Goal: Task Accomplishment & Management: Use online tool/utility

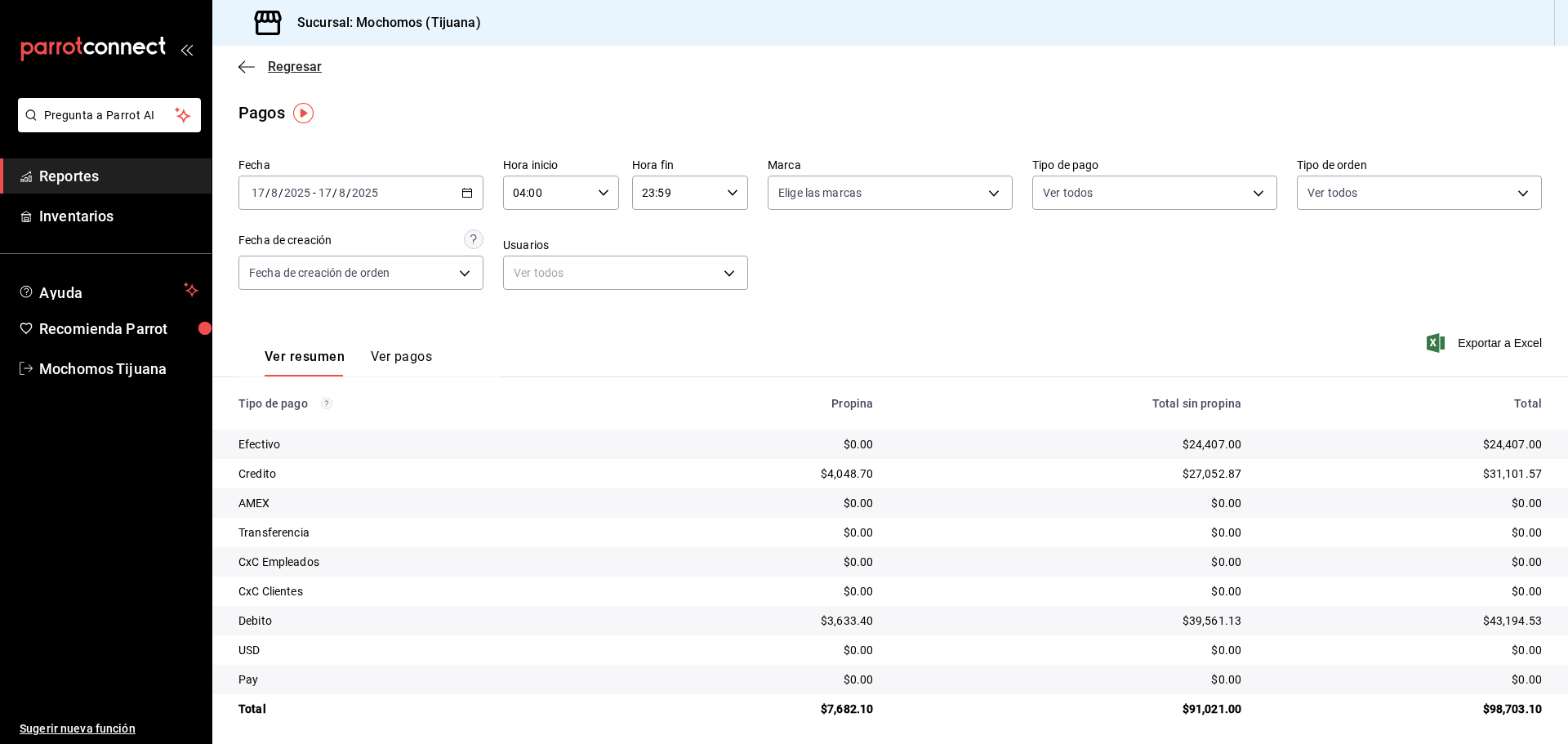
click at [250, 66] on icon "button" at bounding box center [246, 67] width 17 height 15
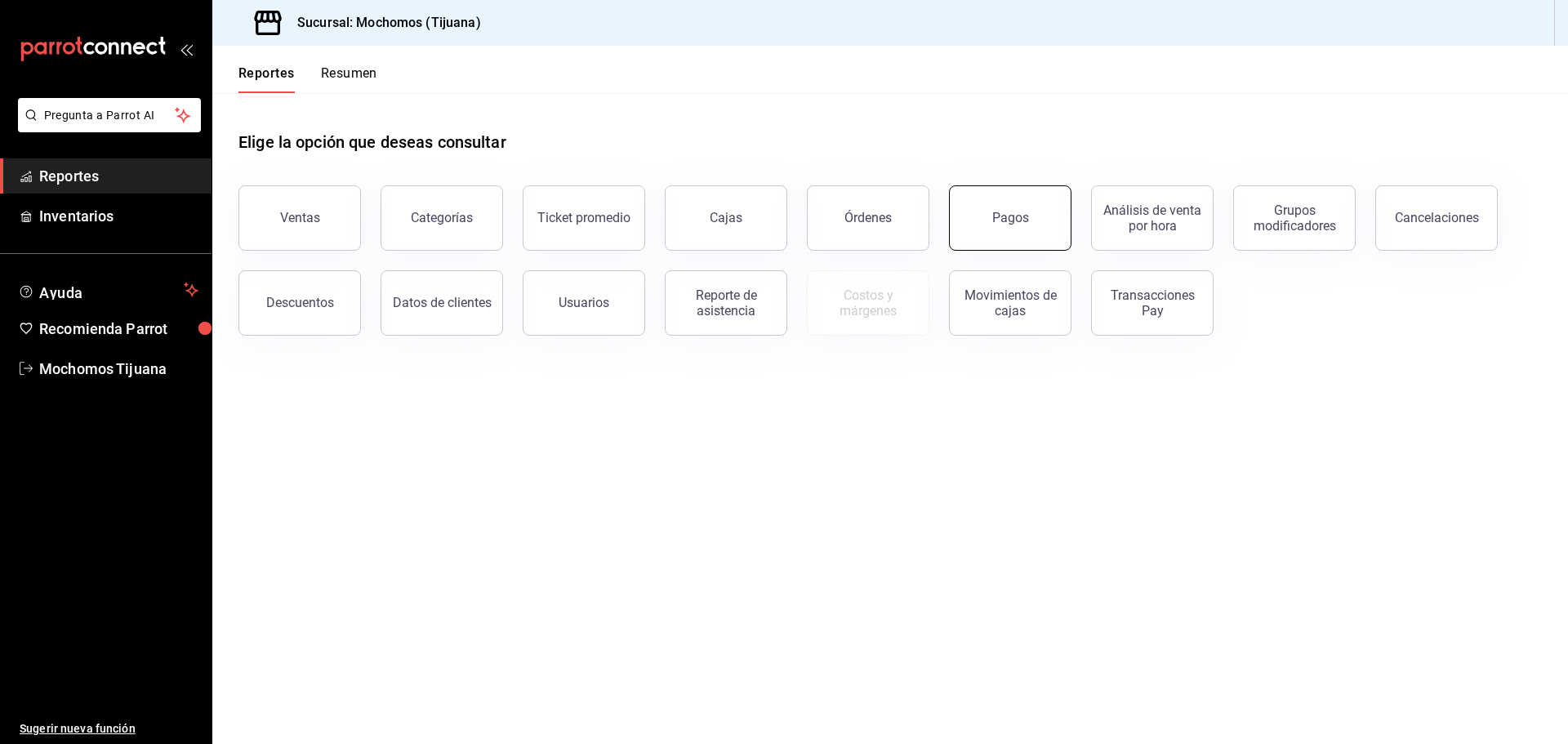
click at [1028, 221] on button "Pagos" at bounding box center [1010, 218] width 123 height 66
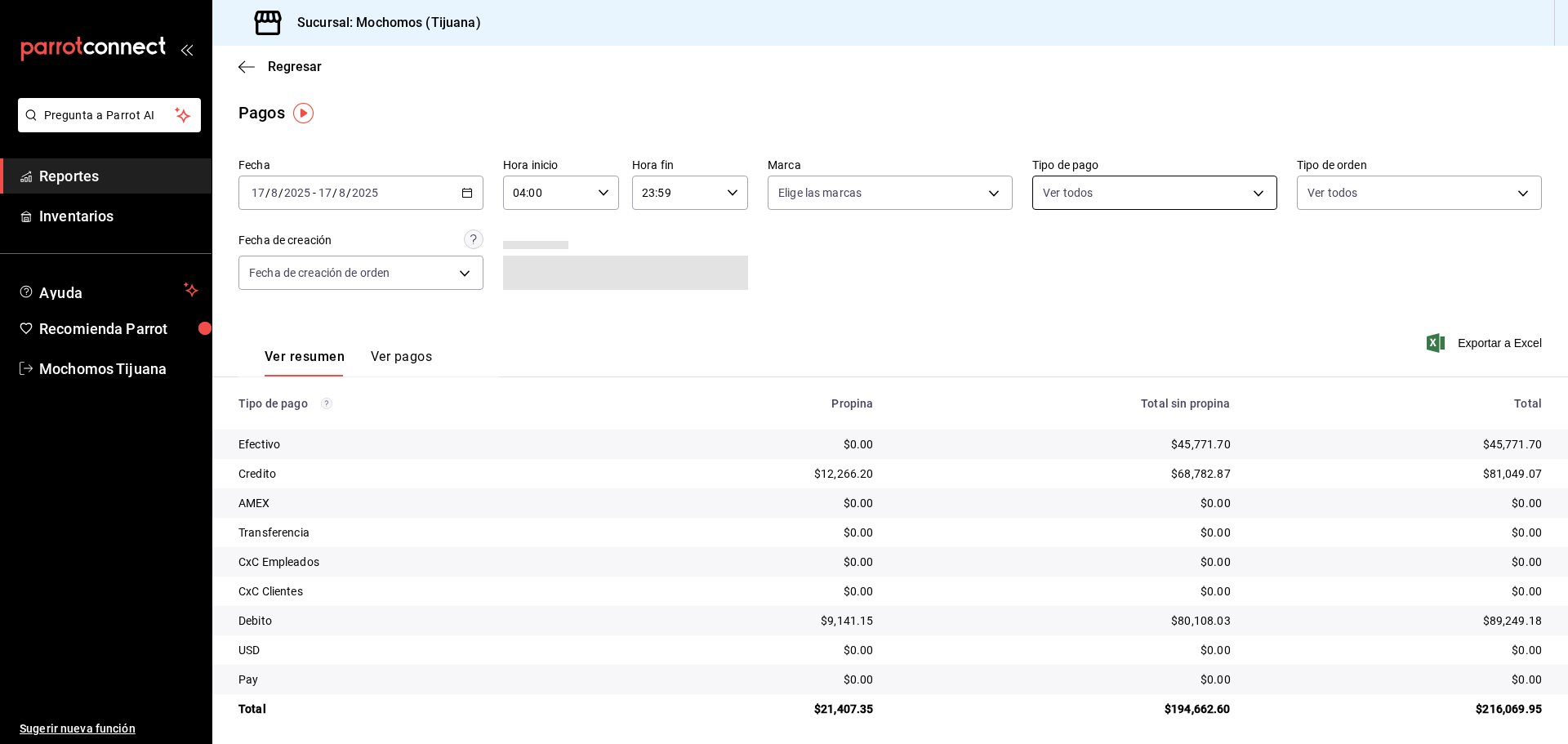
click at [1252, 189] on body "Pregunta a Parrot AI Reportes Inventarios Ayuda Recomienda Parrot Mochomos Tiju…" at bounding box center [784, 372] width 1568 height 744
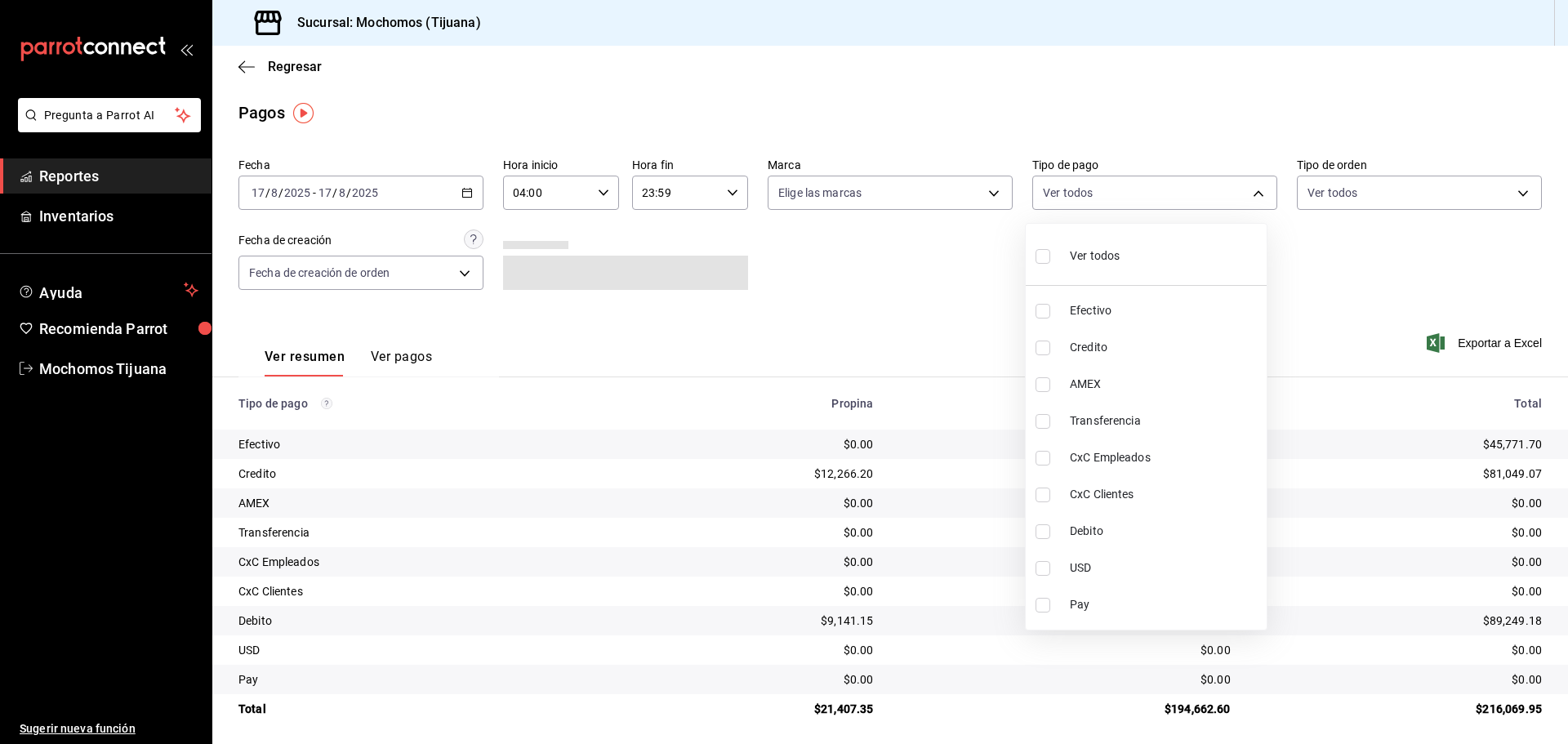
click at [1039, 344] on input "checkbox" at bounding box center [1042, 348] width 15 height 15
checkbox input "true"
type input "a27a072c-b141-4985-9f83-ae60dbe2196b"
click at [1051, 537] on input "checkbox" at bounding box center [1049, 531] width 15 height 15
checkbox input "true"
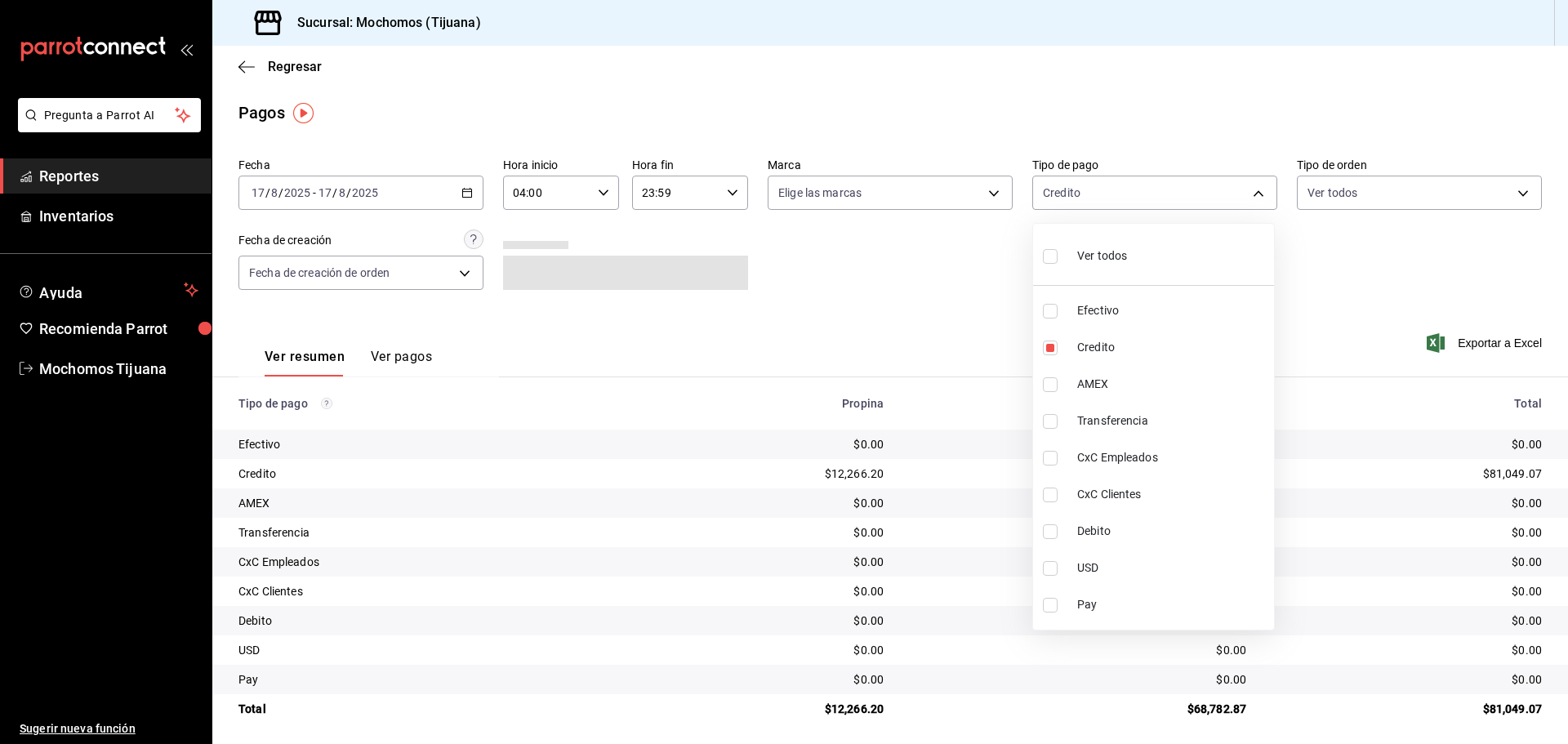
type input "a27a072c-b141-4985-9f83-ae60dbe2196b,b7370aa5-450f-4a05-bab4-2784151f97fb"
